Goal: Information Seeking & Learning: Check status

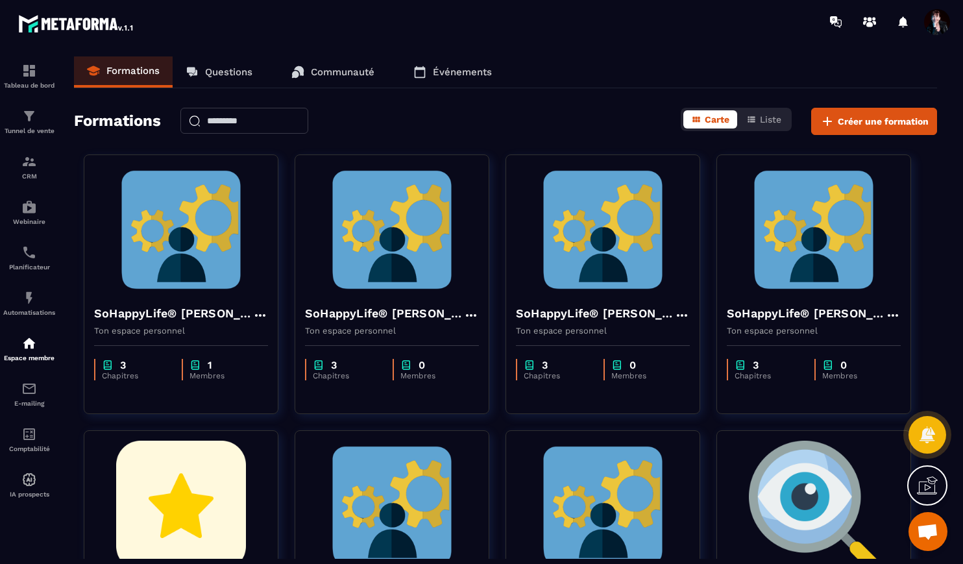
scroll to position [11531, 0]
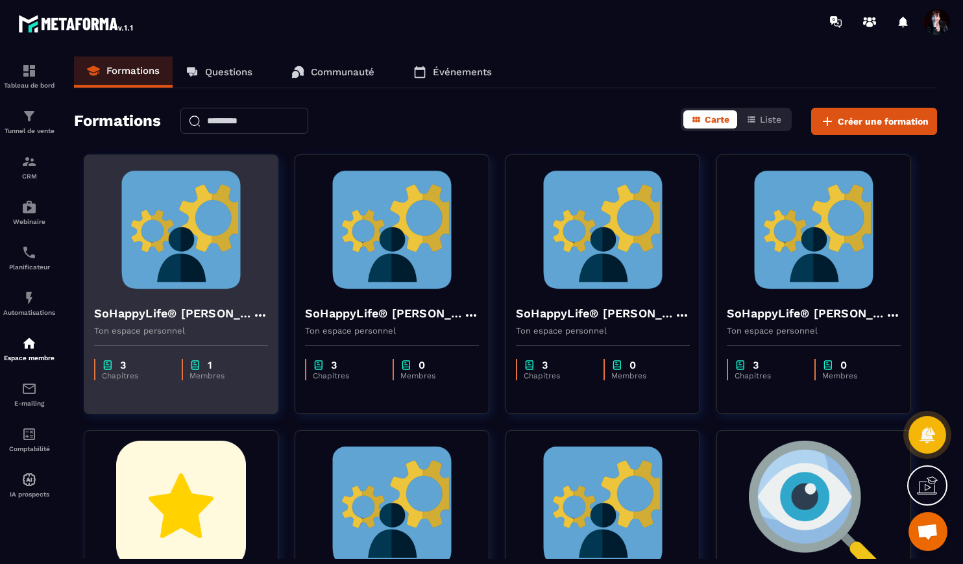
click at [169, 204] on img at bounding box center [181, 230] width 174 height 130
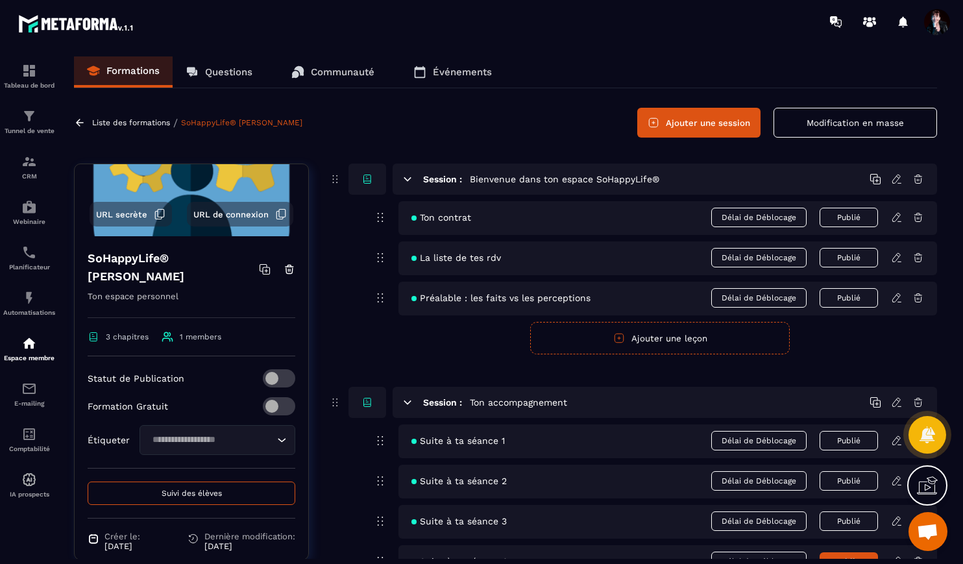
scroll to position [132, 0]
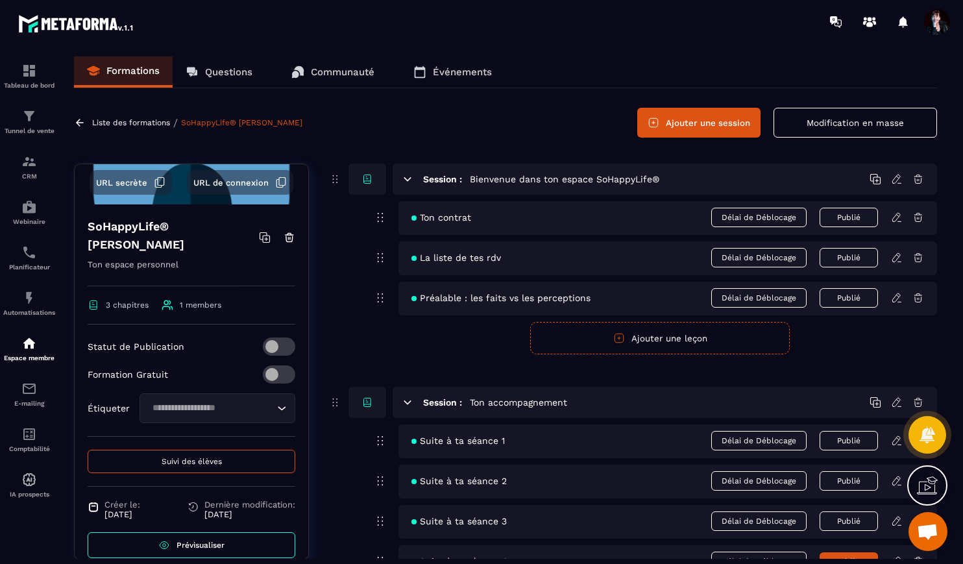
click at [184, 457] on span "Suivi des élèves" at bounding box center [192, 461] width 60 height 9
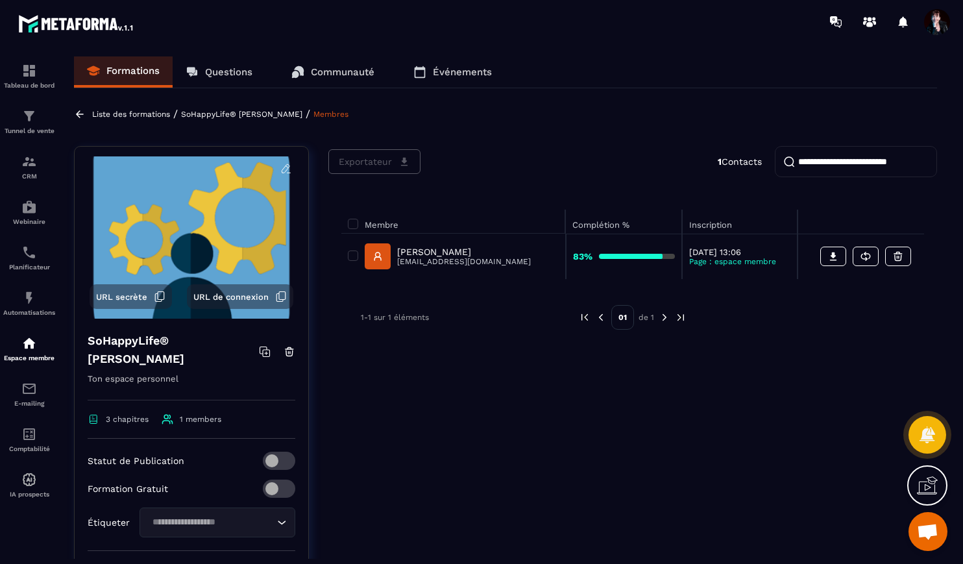
click at [144, 116] on p "Liste des formations" at bounding box center [131, 114] width 78 height 9
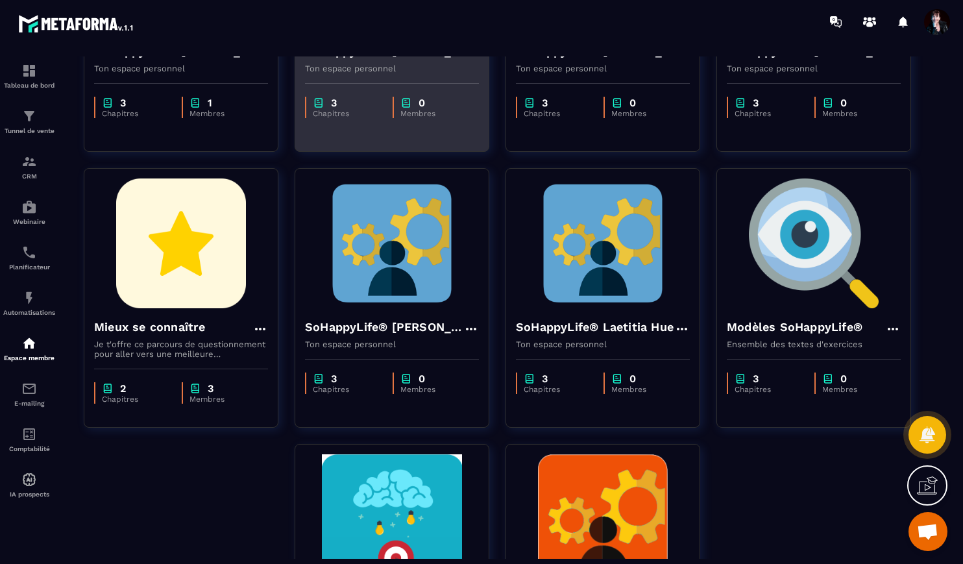
scroll to position [320, 0]
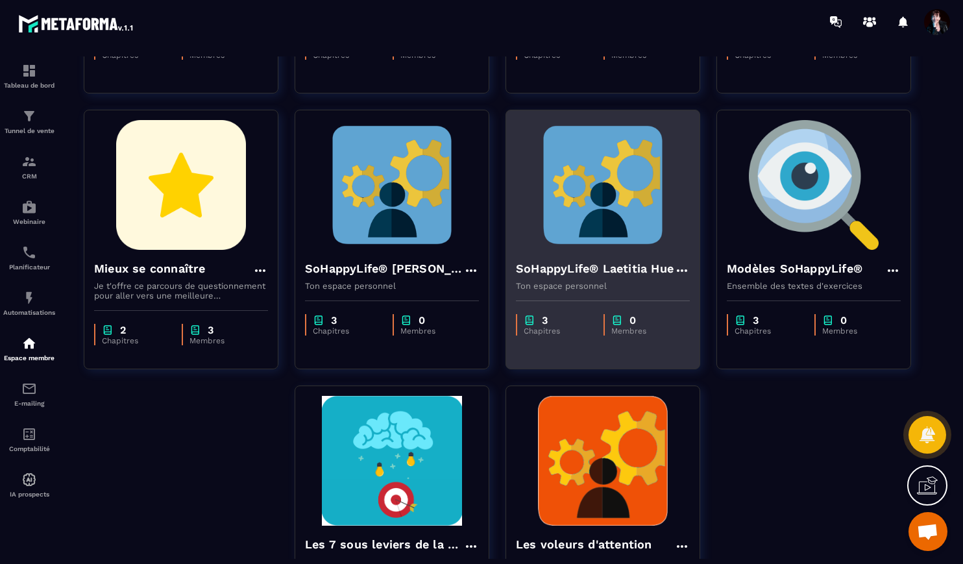
click at [606, 213] on img at bounding box center [603, 185] width 174 height 130
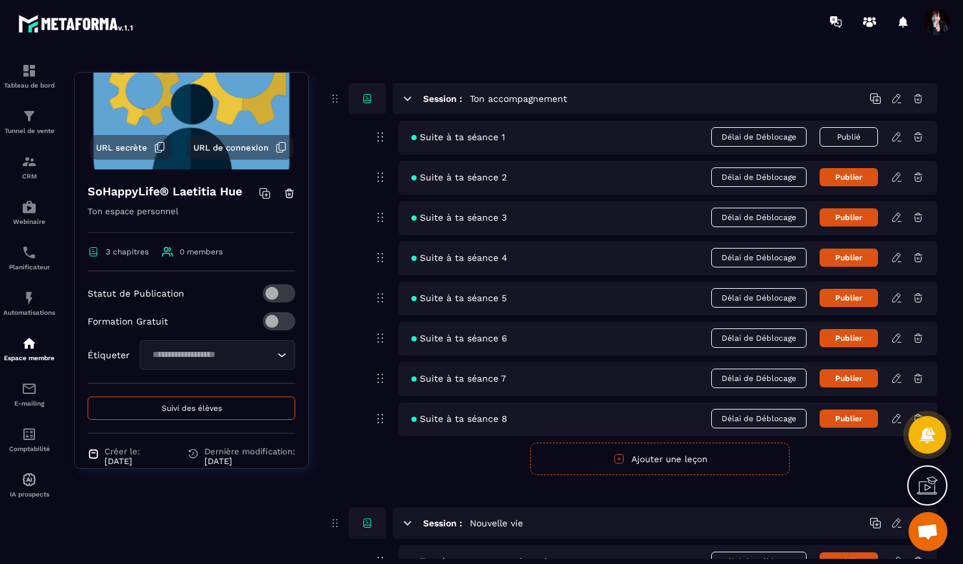
scroll to position [132, 0]
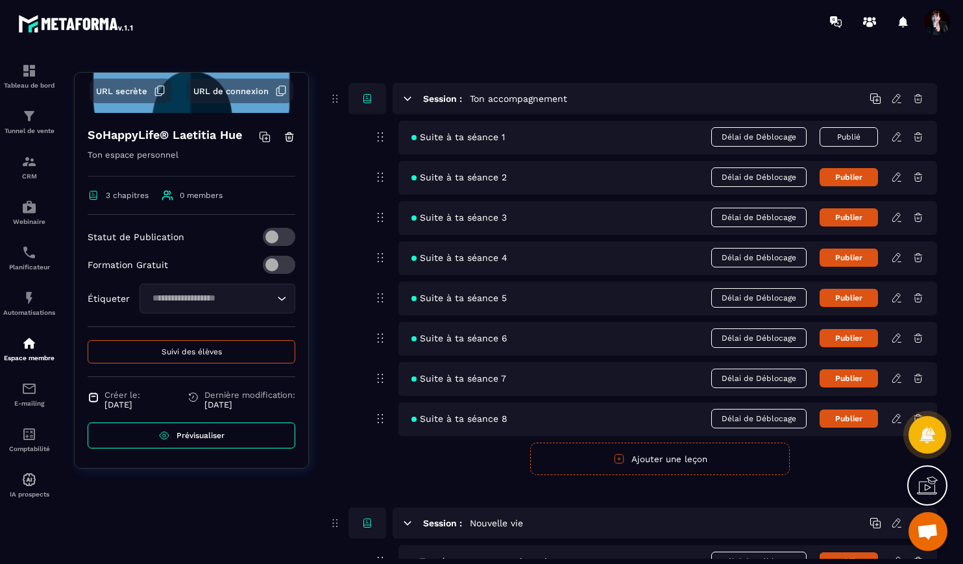
click at [206, 354] on span "Suivi des élèves" at bounding box center [192, 351] width 60 height 9
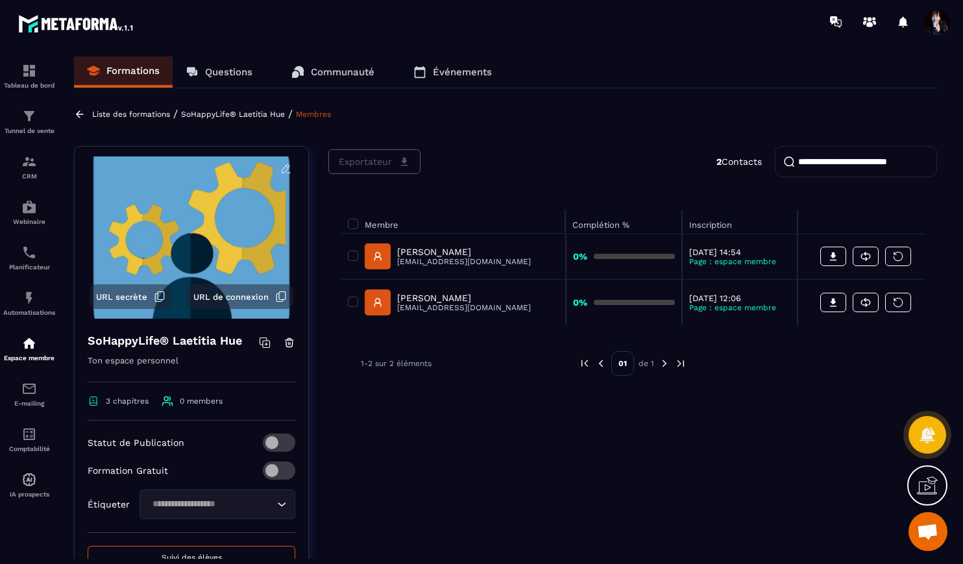
click at [218, 115] on p "SoHappyLife® Laetitia Hue" at bounding box center [233, 114] width 104 height 9
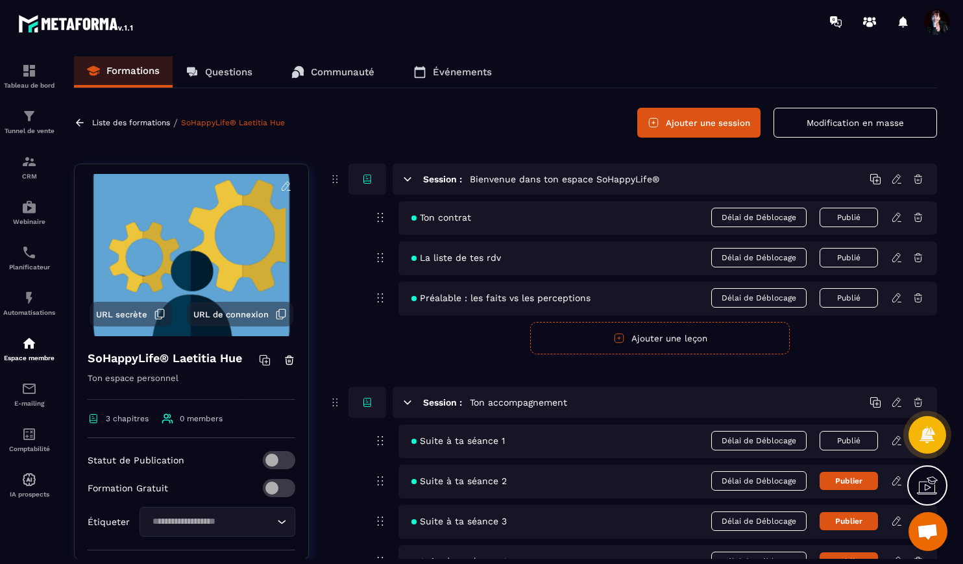
click at [132, 119] on p "Liste des formations" at bounding box center [131, 122] width 78 height 9
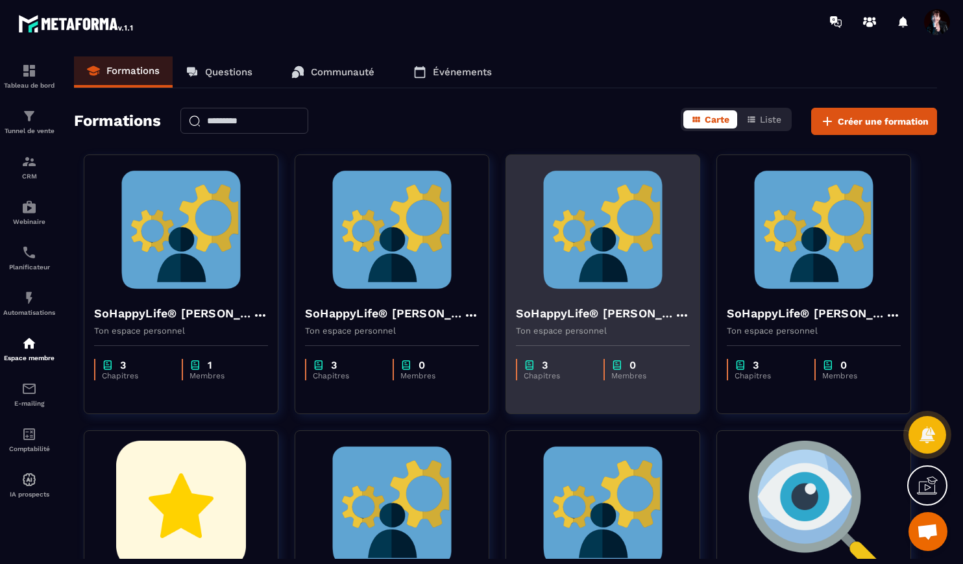
click at [595, 233] on img at bounding box center [603, 230] width 174 height 130
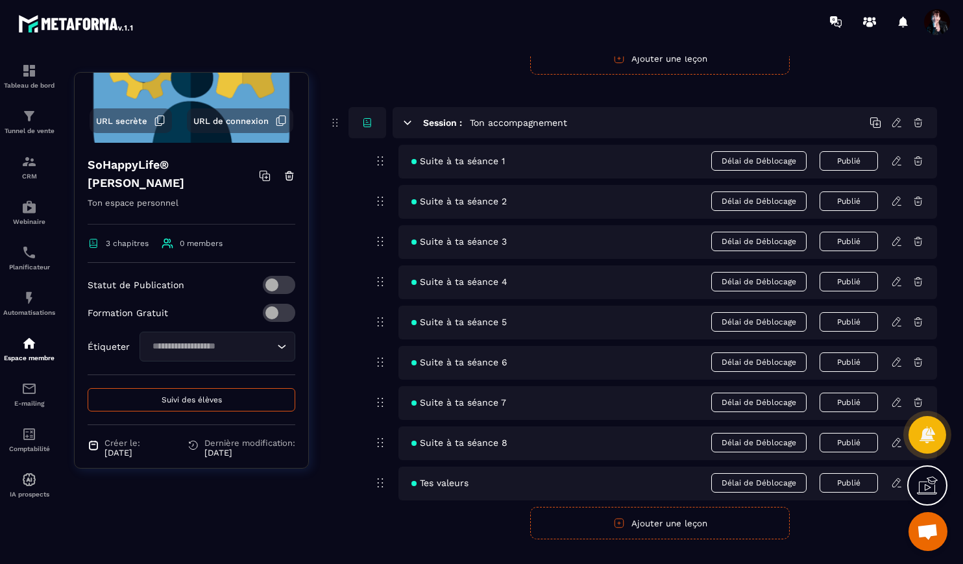
scroll to position [132, 0]
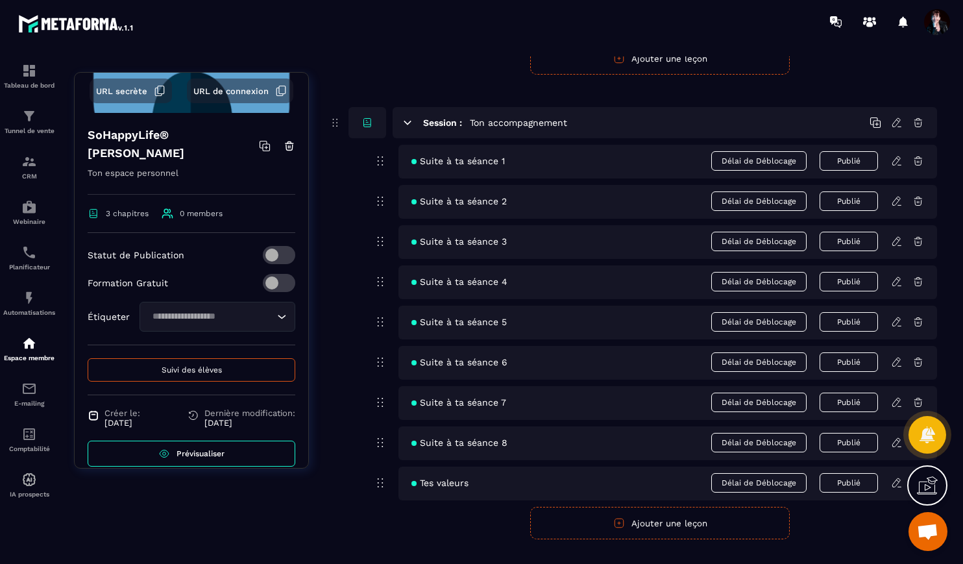
click at [198, 365] on span "Suivi des élèves" at bounding box center [192, 369] width 60 height 9
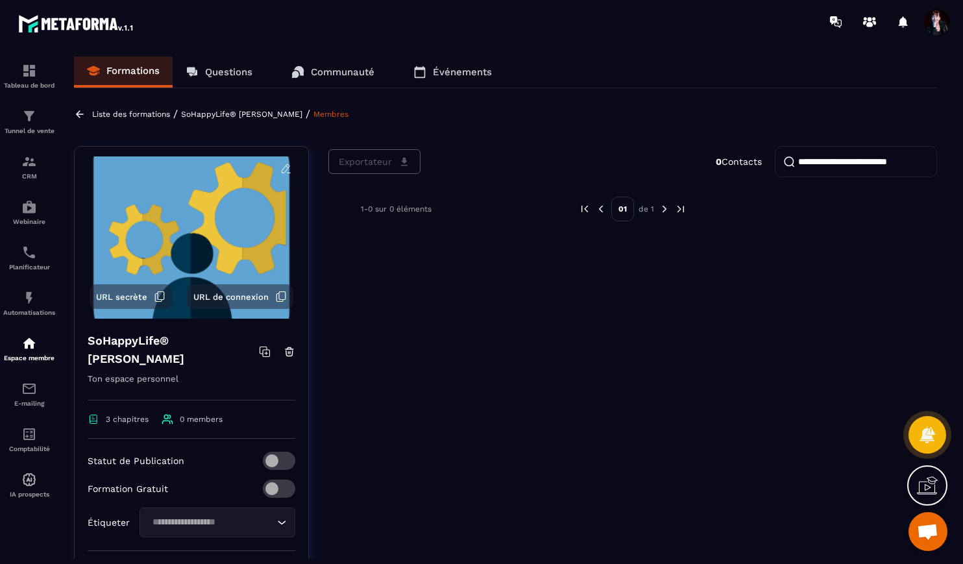
click at [229, 111] on p "SoHappyLife® [PERSON_NAME]" at bounding box center [241, 114] width 121 height 9
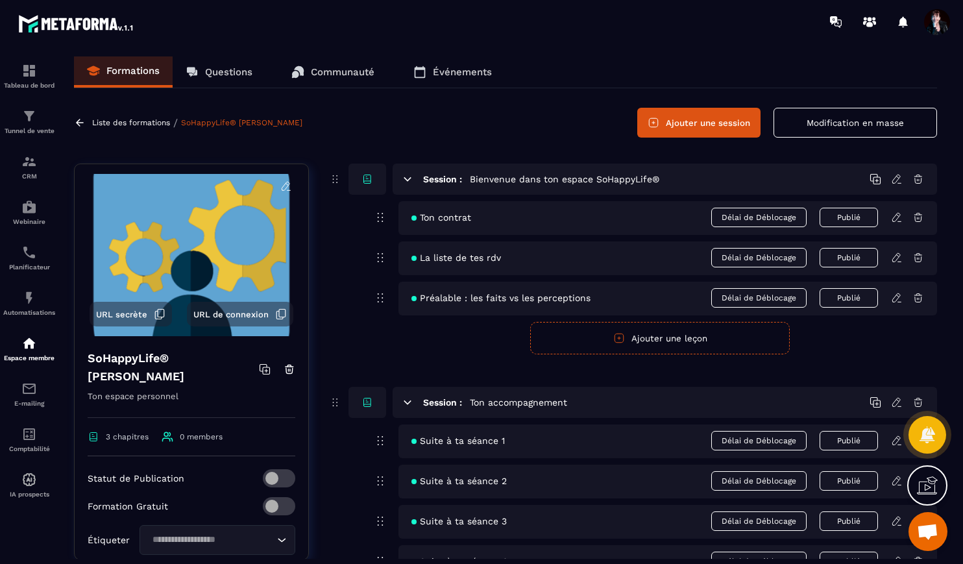
click at [136, 121] on p "Liste des formations" at bounding box center [131, 122] width 78 height 9
